Goal: Information Seeking & Learning: Learn about a topic

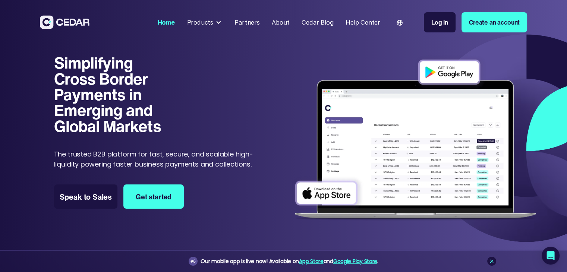
click at [281, 22] on div "About" at bounding box center [281, 22] width 18 height 9
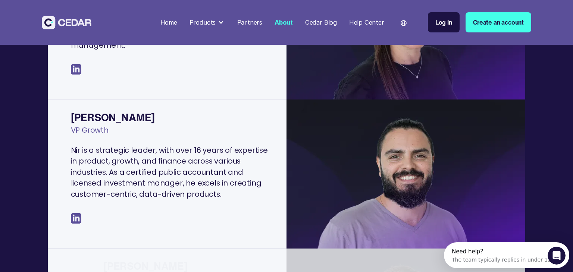
scroll to position [448, 0]
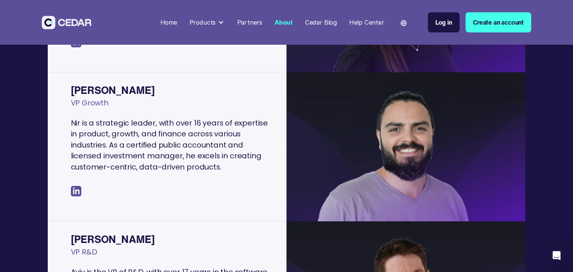
click at [77, 189] on img at bounding box center [76, 191] width 10 height 10
click at [75, 191] on img at bounding box center [76, 191] width 10 height 10
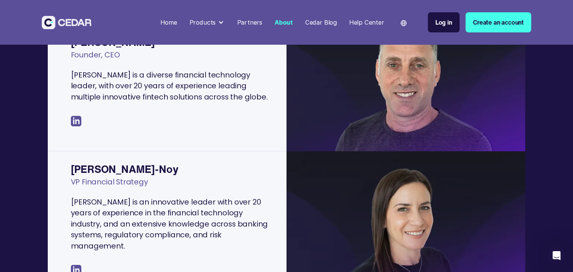
scroll to position [149, 0]
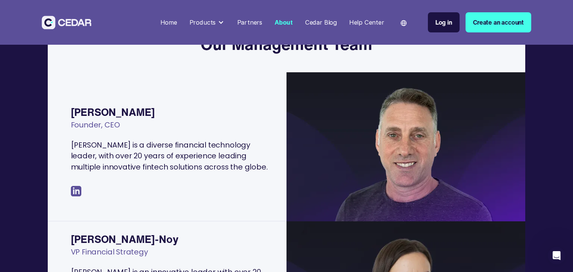
click at [76, 191] on img at bounding box center [76, 191] width 10 height 10
